Goal: Navigation & Orientation: Find specific page/section

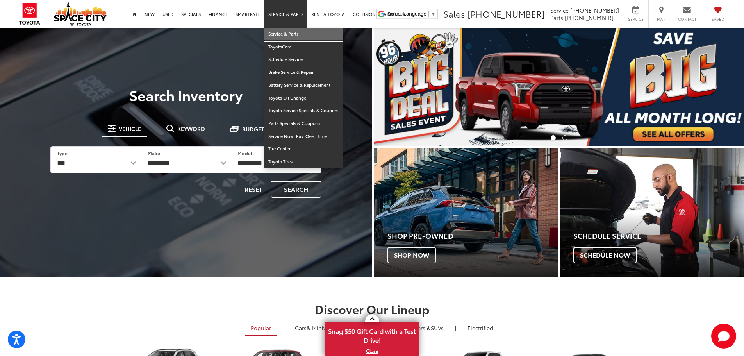
click at [292, 34] on link "Service & Parts" at bounding box center [304, 34] width 79 height 13
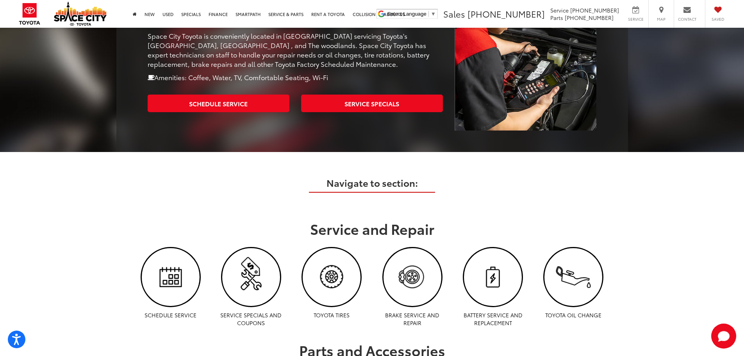
scroll to position [195, 0]
